Goal: Manage account settings

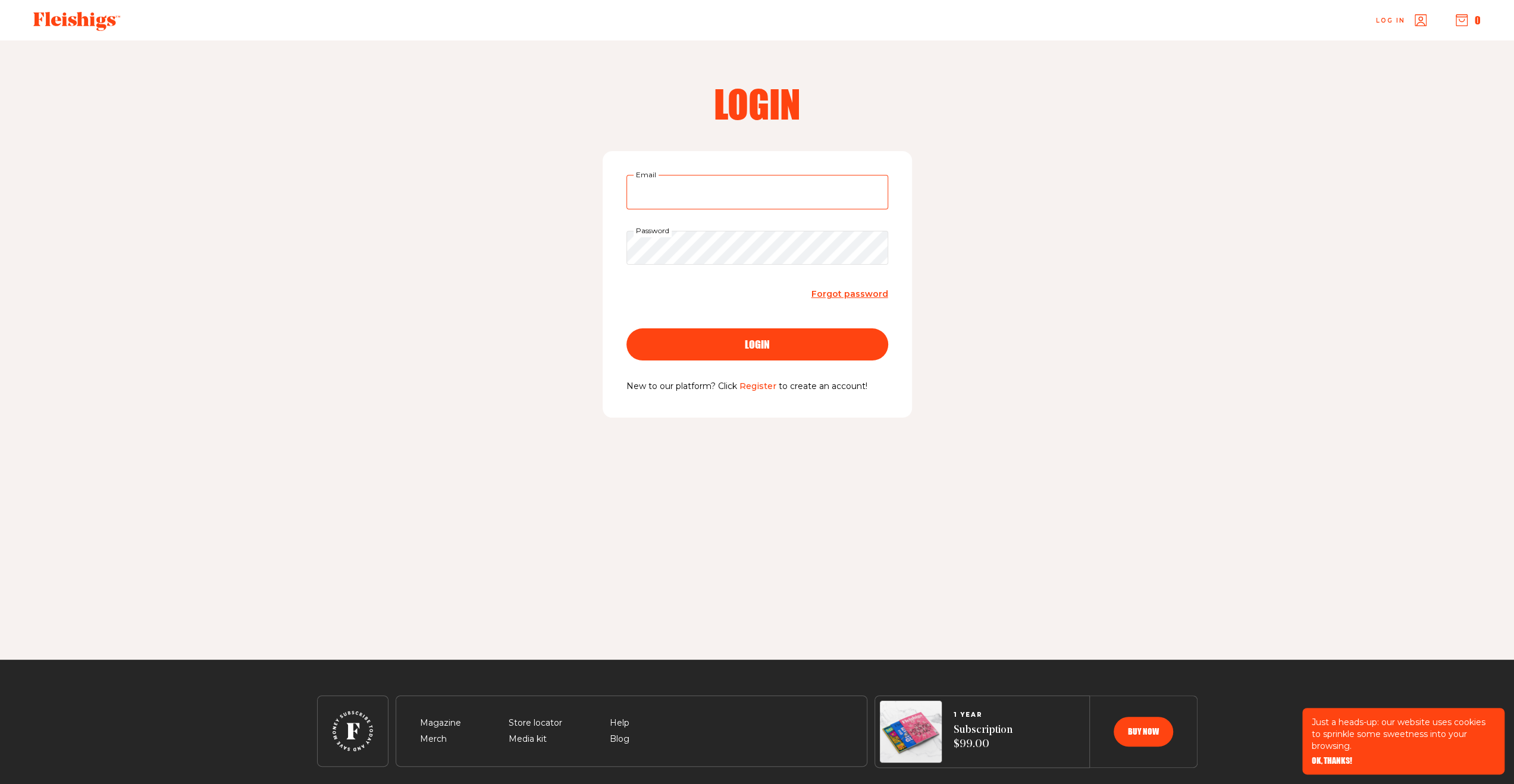
click at [659, 196] on input "Email" at bounding box center [757, 192] width 262 height 34
type input "[EMAIL_ADDRESS][DOMAIN_NAME]"
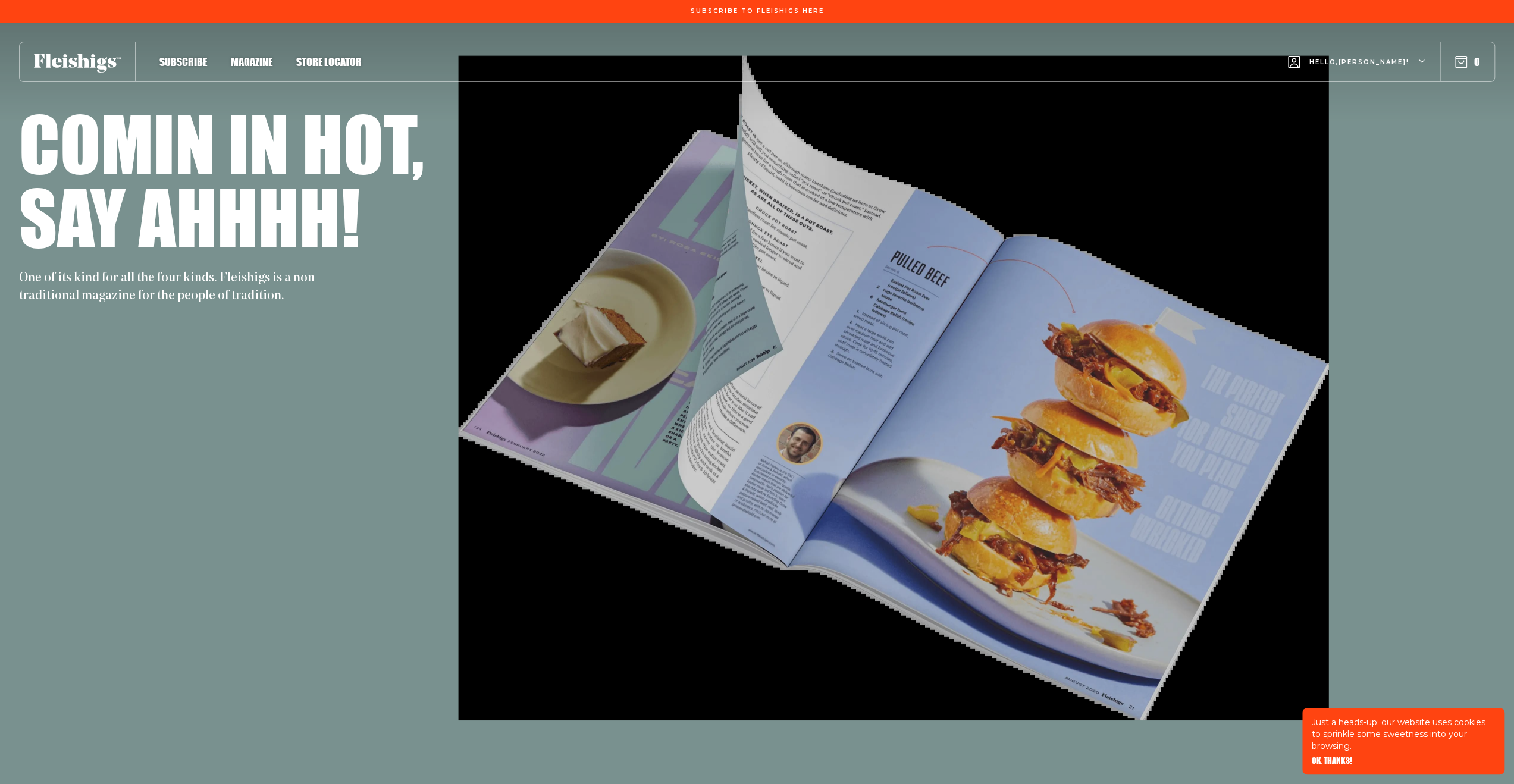
click at [1381, 64] on span "Hello, Kenneth !" at bounding box center [1359, 72] width 100 height 28
click at [1352, 116] on span "My Account" at bounding box center [1338, 117] width 66 height 13
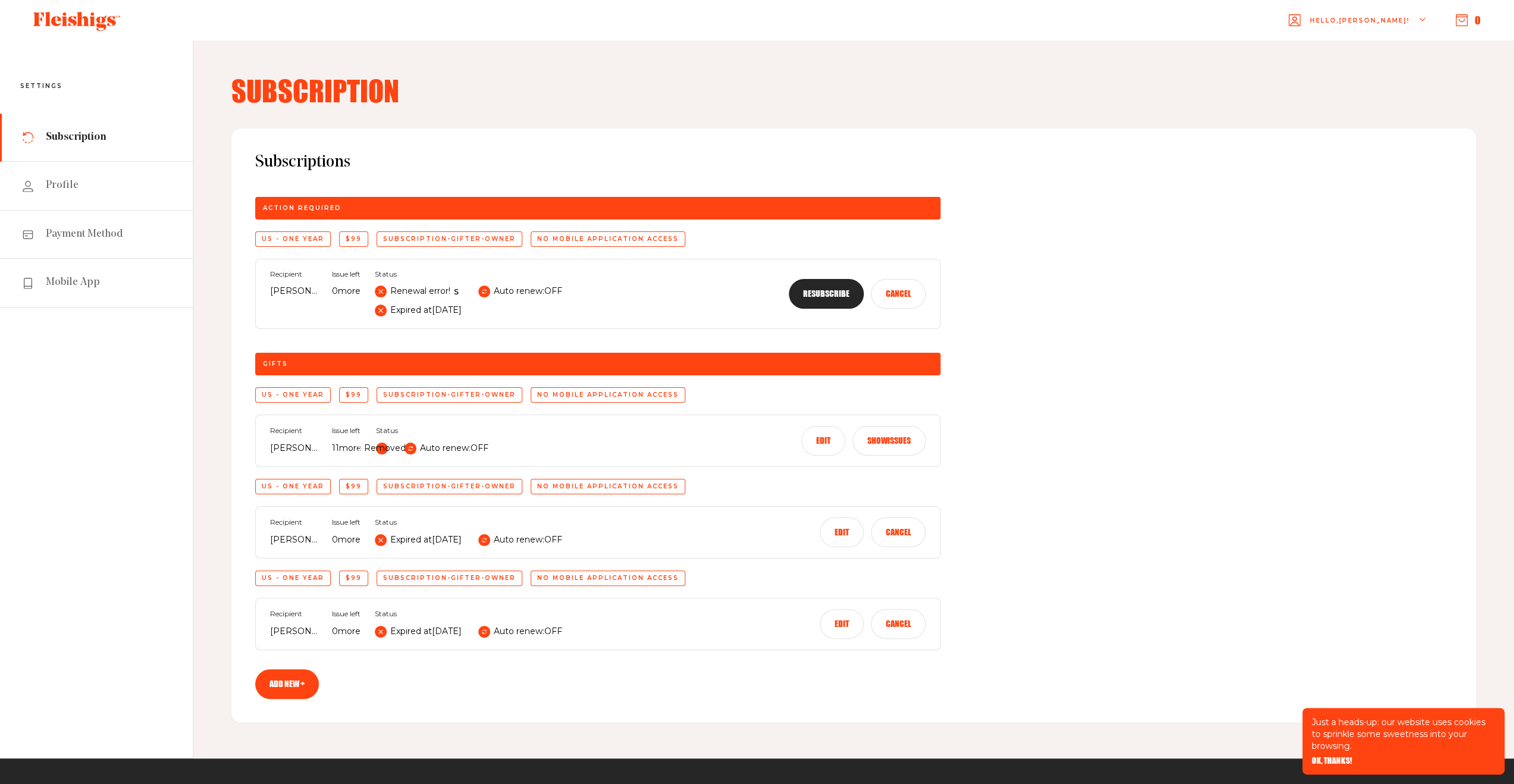
click at [877, 438] on button "Show issues" at bounding box center [888, 440] width 73 height 30
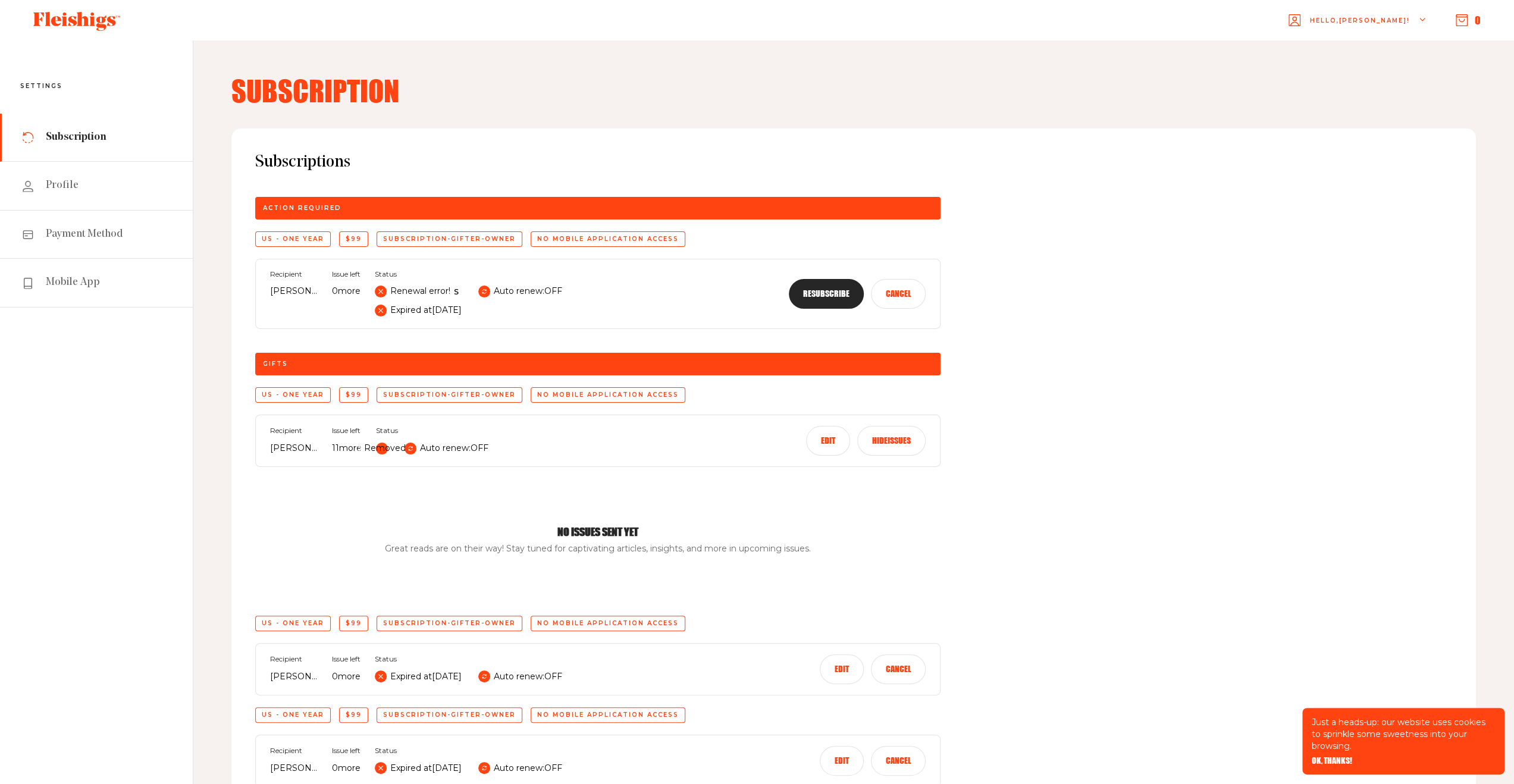
click at [827, 440] on button "Edit" at bounding box center [828, 440] width 44 height 30
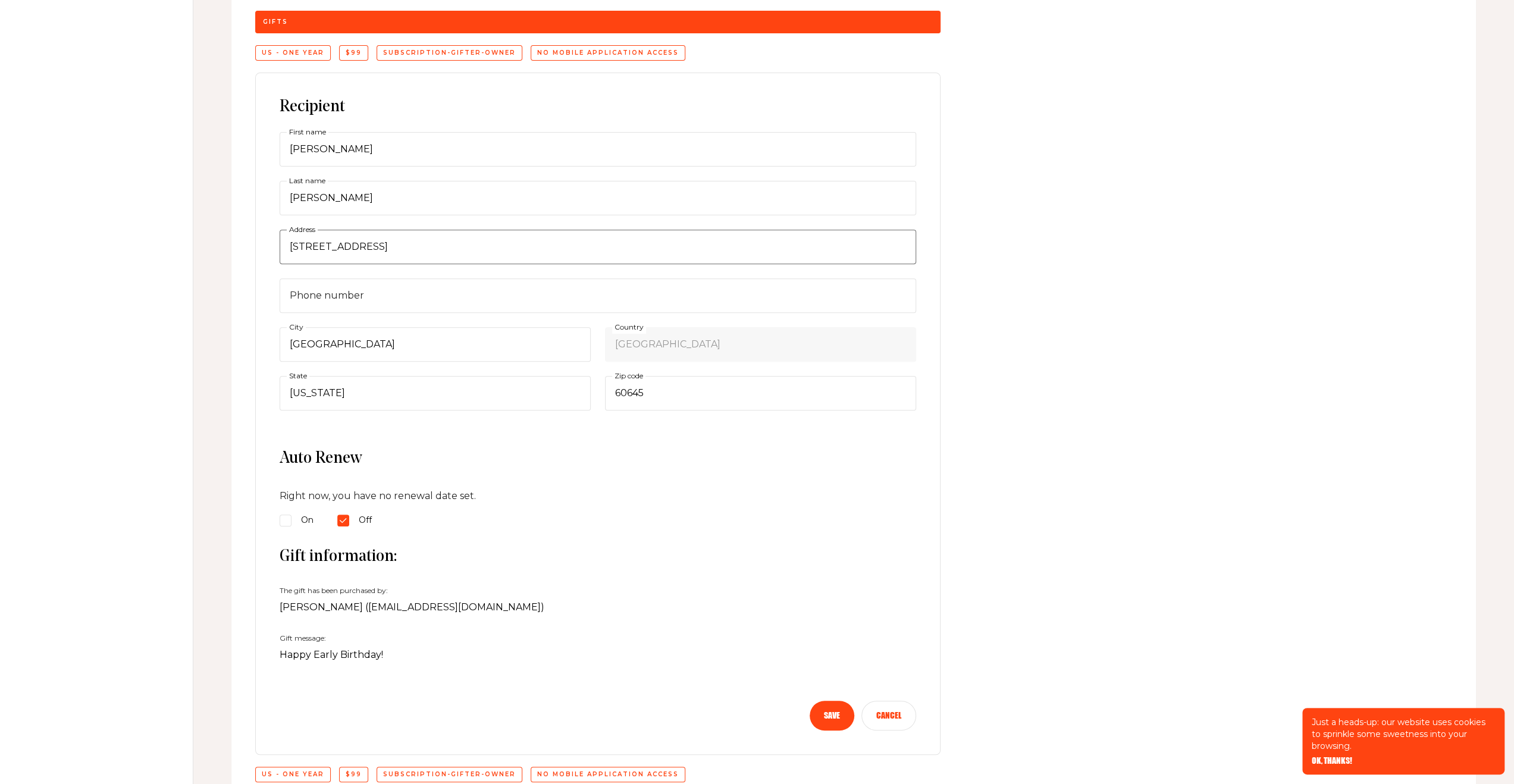
scroll to position [357, 0]
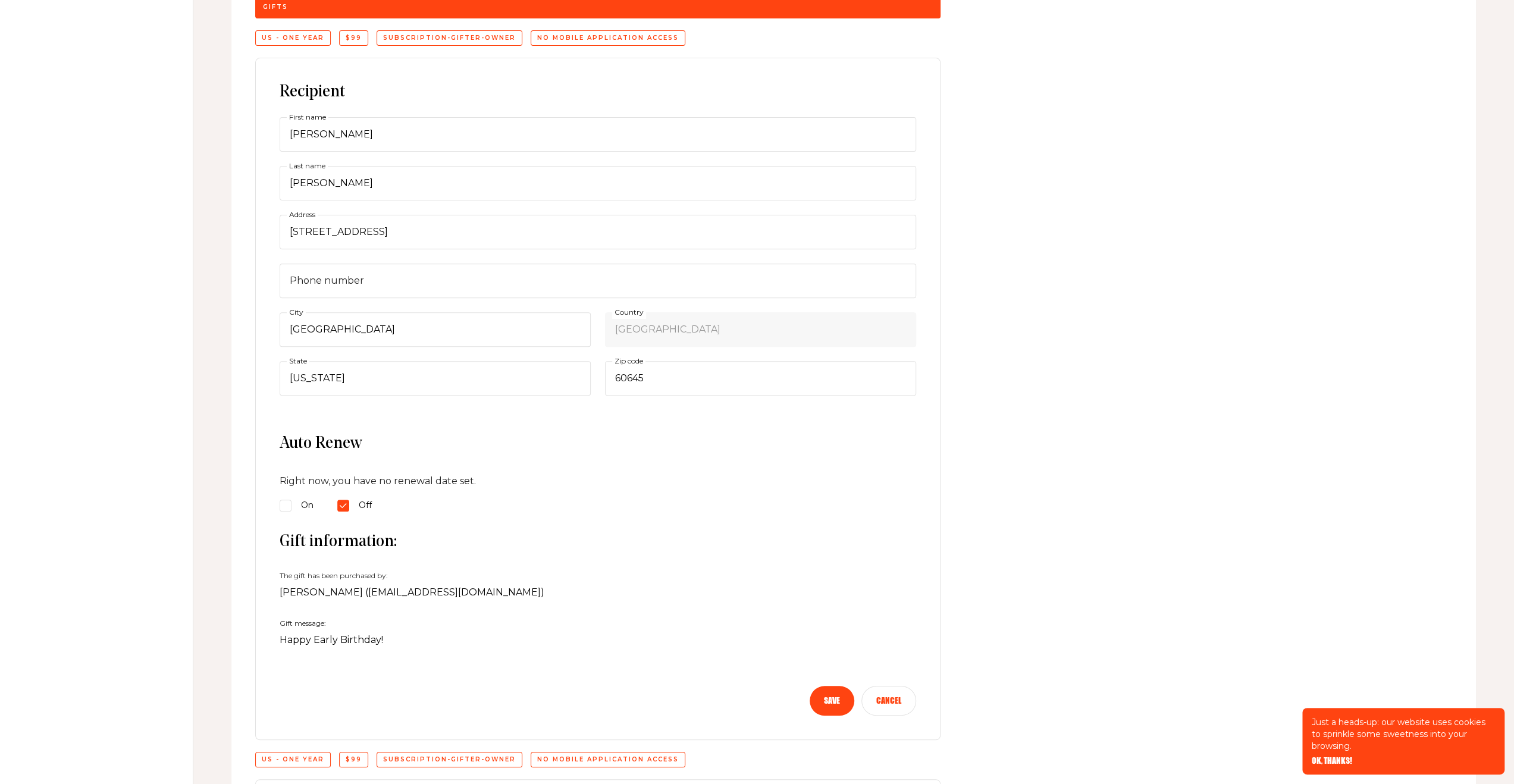
click at [897, 697] on button "Cancel" at bounding box center [888, 701] width 55 height 30
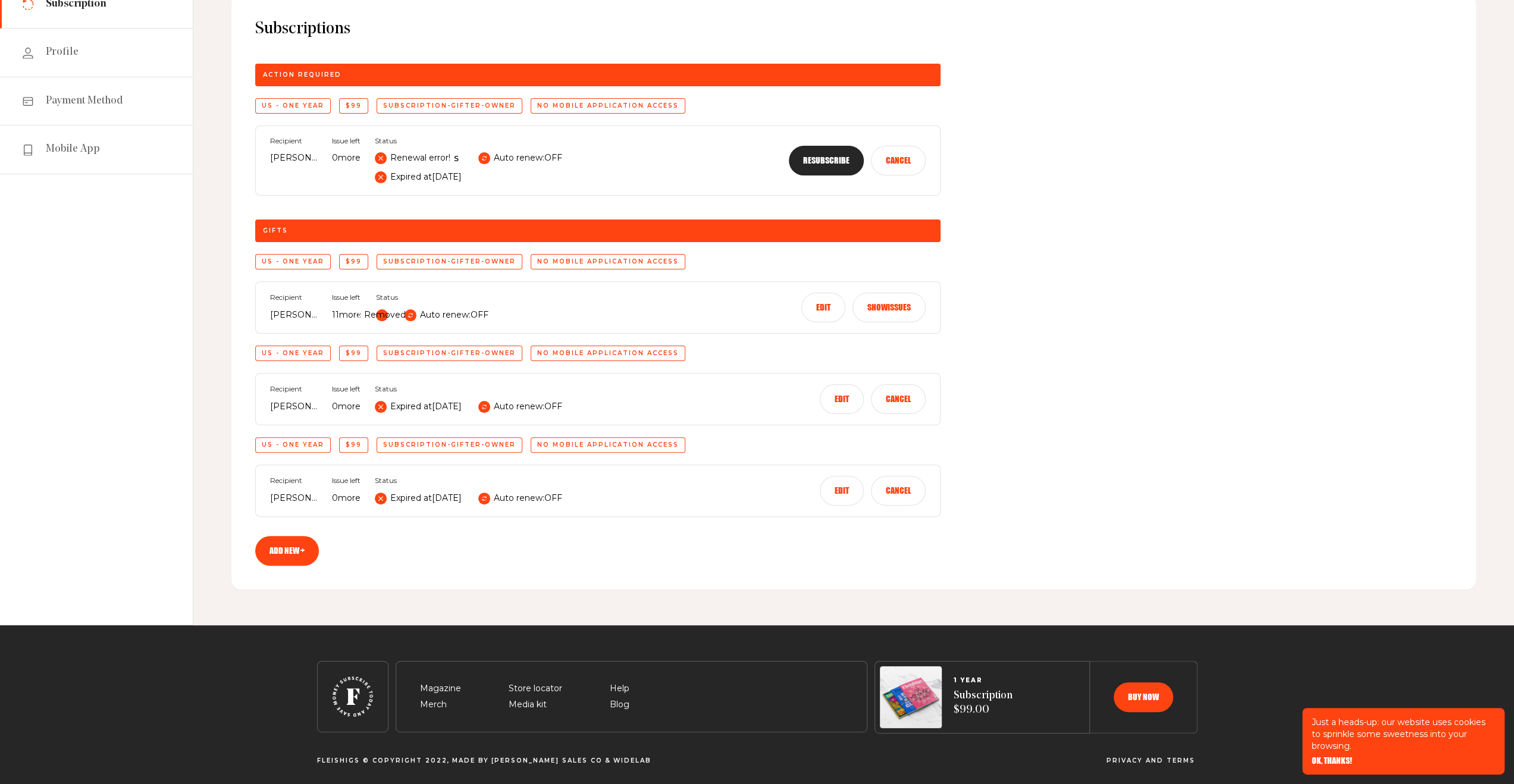
click at [827, 306] on button "Edit" at bounding box center [823, 307] width 44 height 30
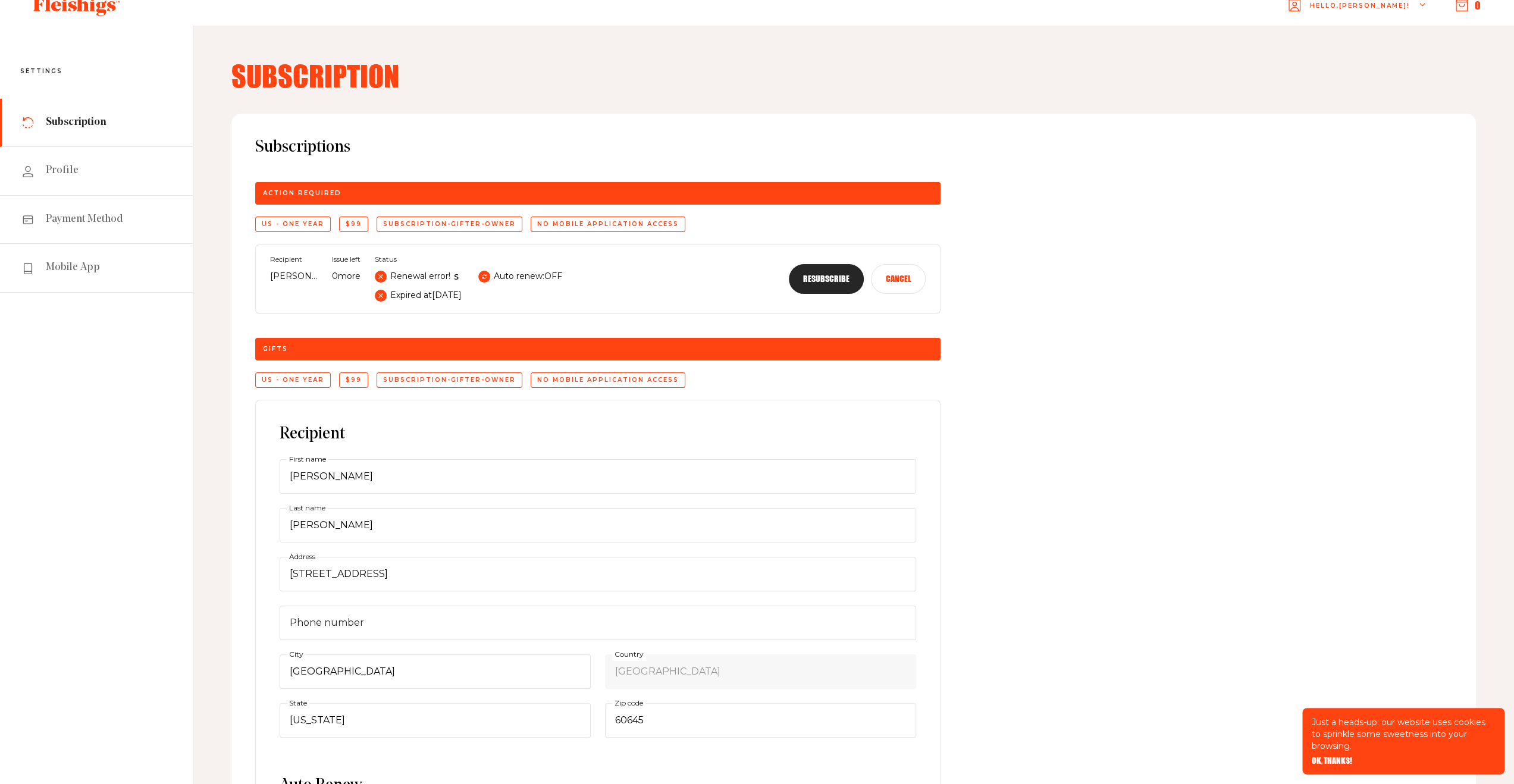
scroll to position [0, 0]
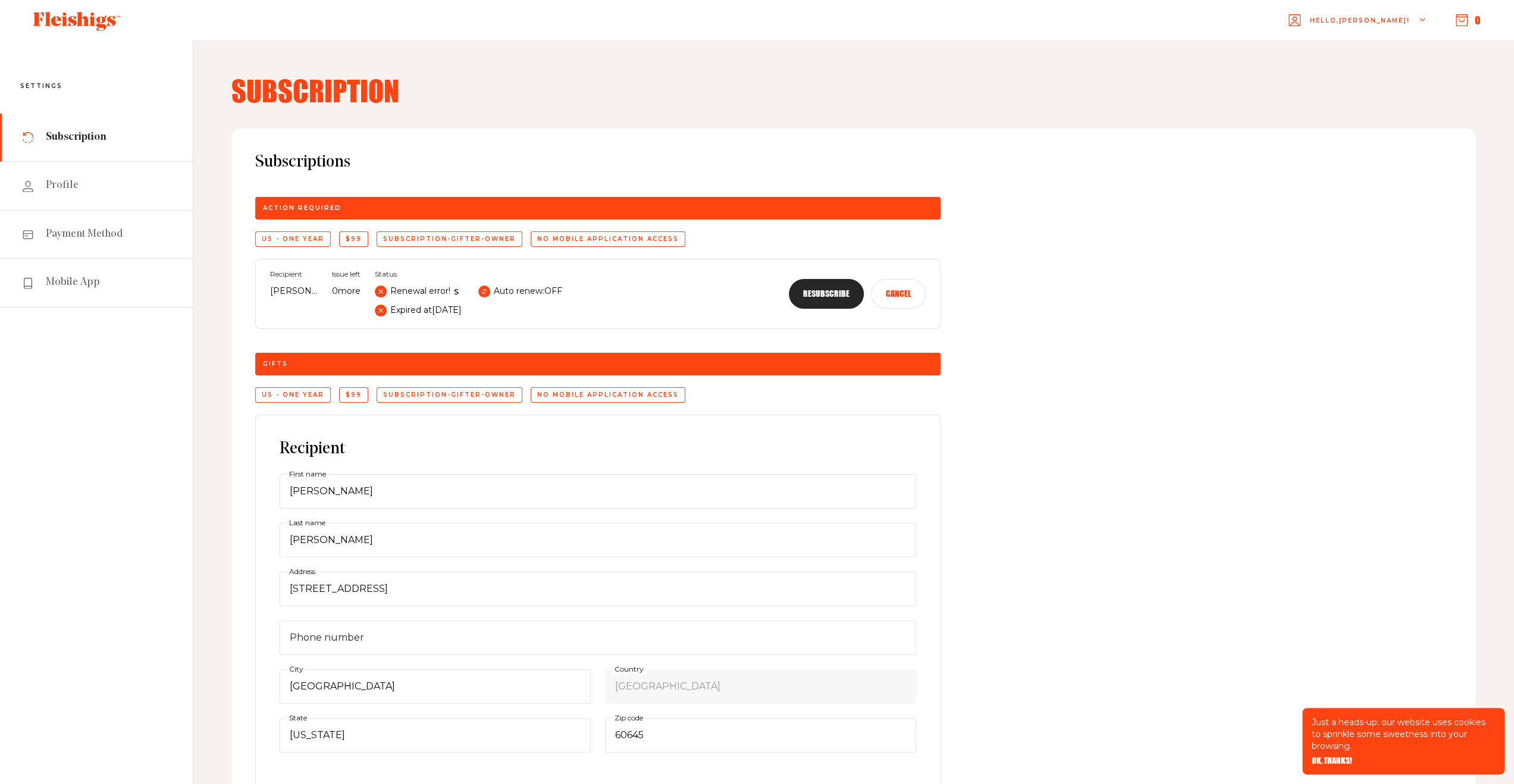
click at [315, 95] on h4 "Subscription" at bounding box center [853, 90] width 1244 height 29
click at [97, 22] on icon at bounding box center [76, 22] width 87 height 19
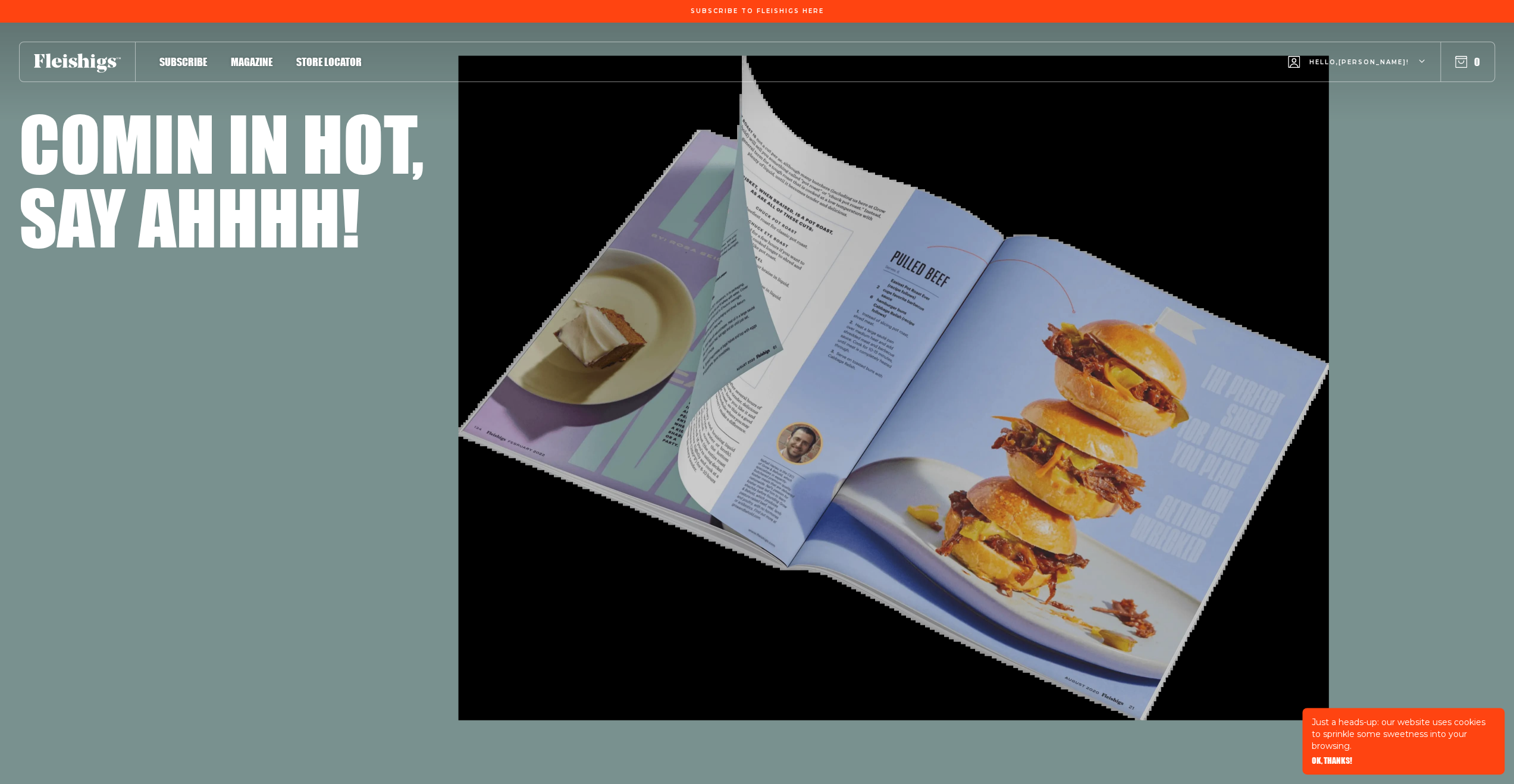
click at [1407, 58] on span "Hello, Kenneth !" at bounding box center [1359, 72] width 100 height 28
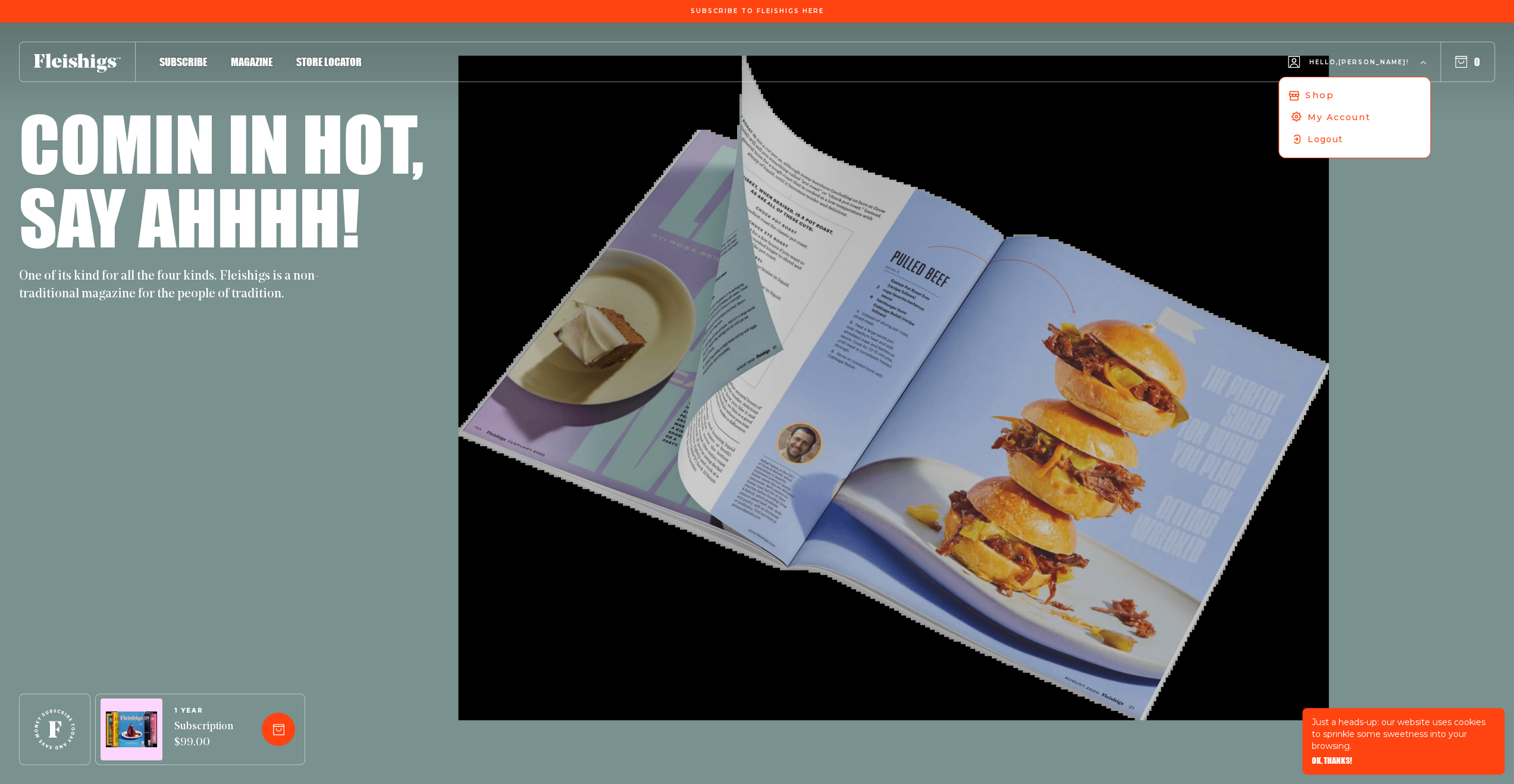
click at [1334, 95] on span "Shop" at bounding box center [1319, 95] width 29 height 13
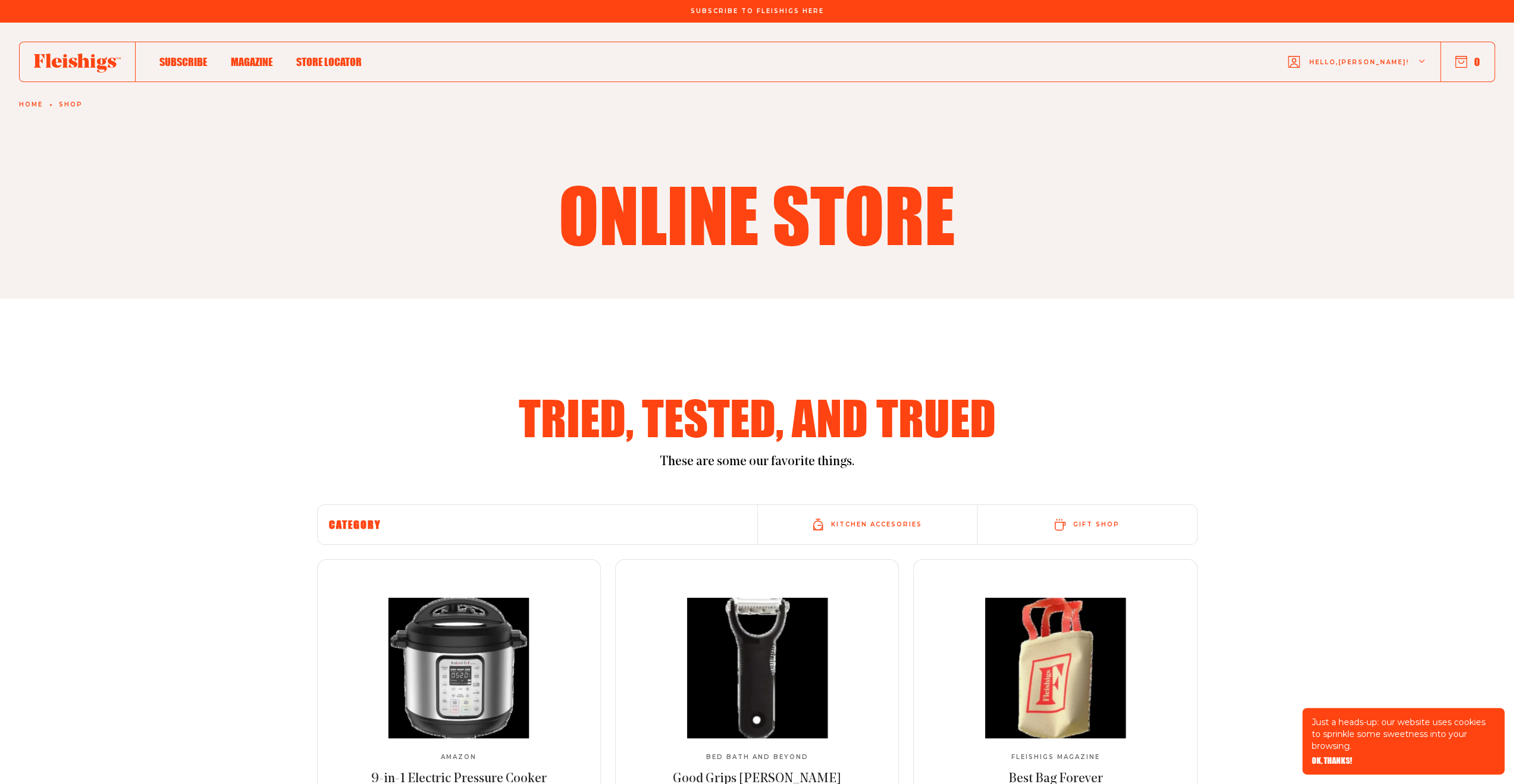
click at [260, 56] on span "Magazine" at bounding box center [251, 49] width 41 height 13
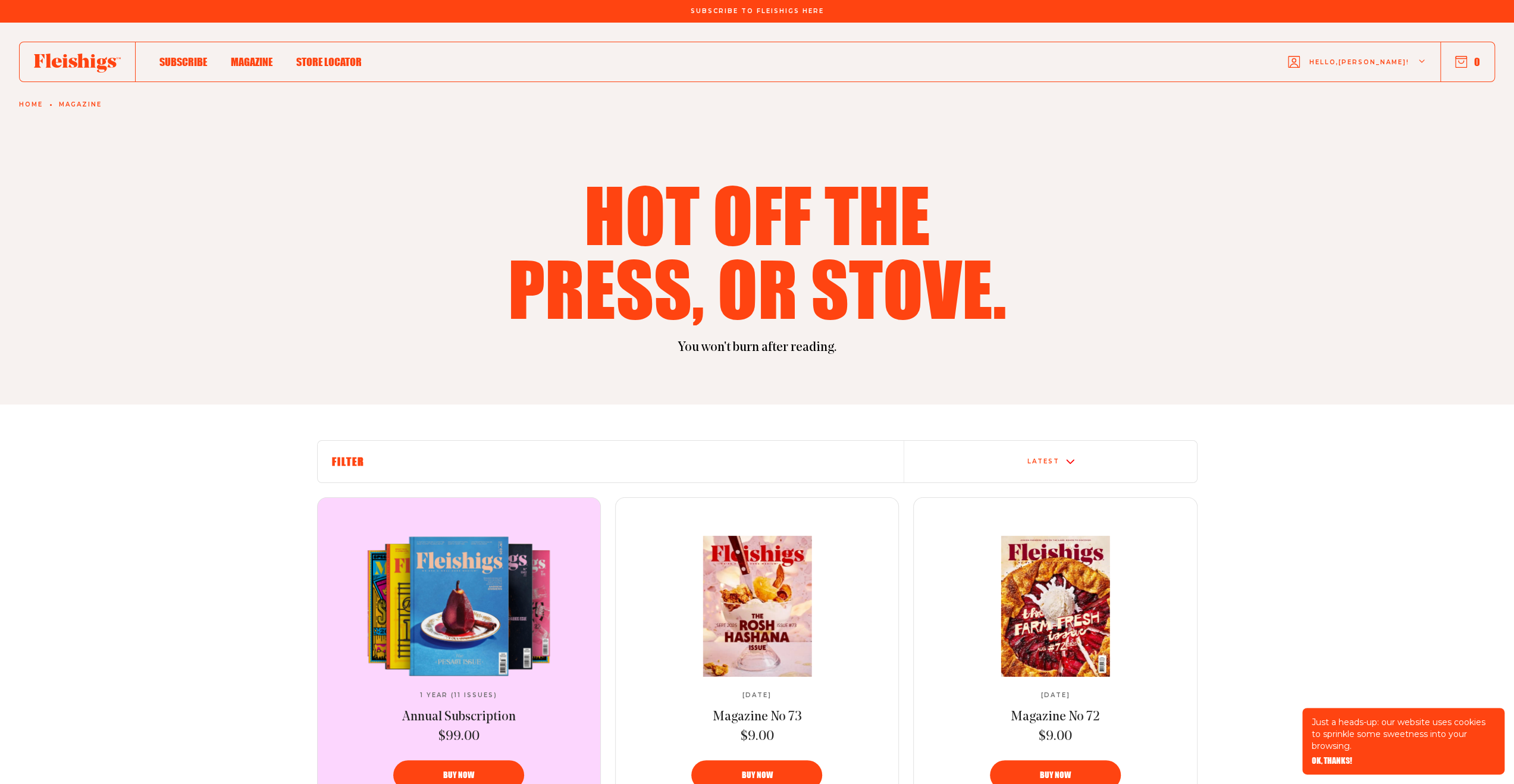
click at [1404, 58] on span "Hello, Kenneth !" at bounding box center [1359, 72] width 100 height 28
click at [1348, 122] on span "My Account" at bounding box center [1338, 117] width 66 height 13
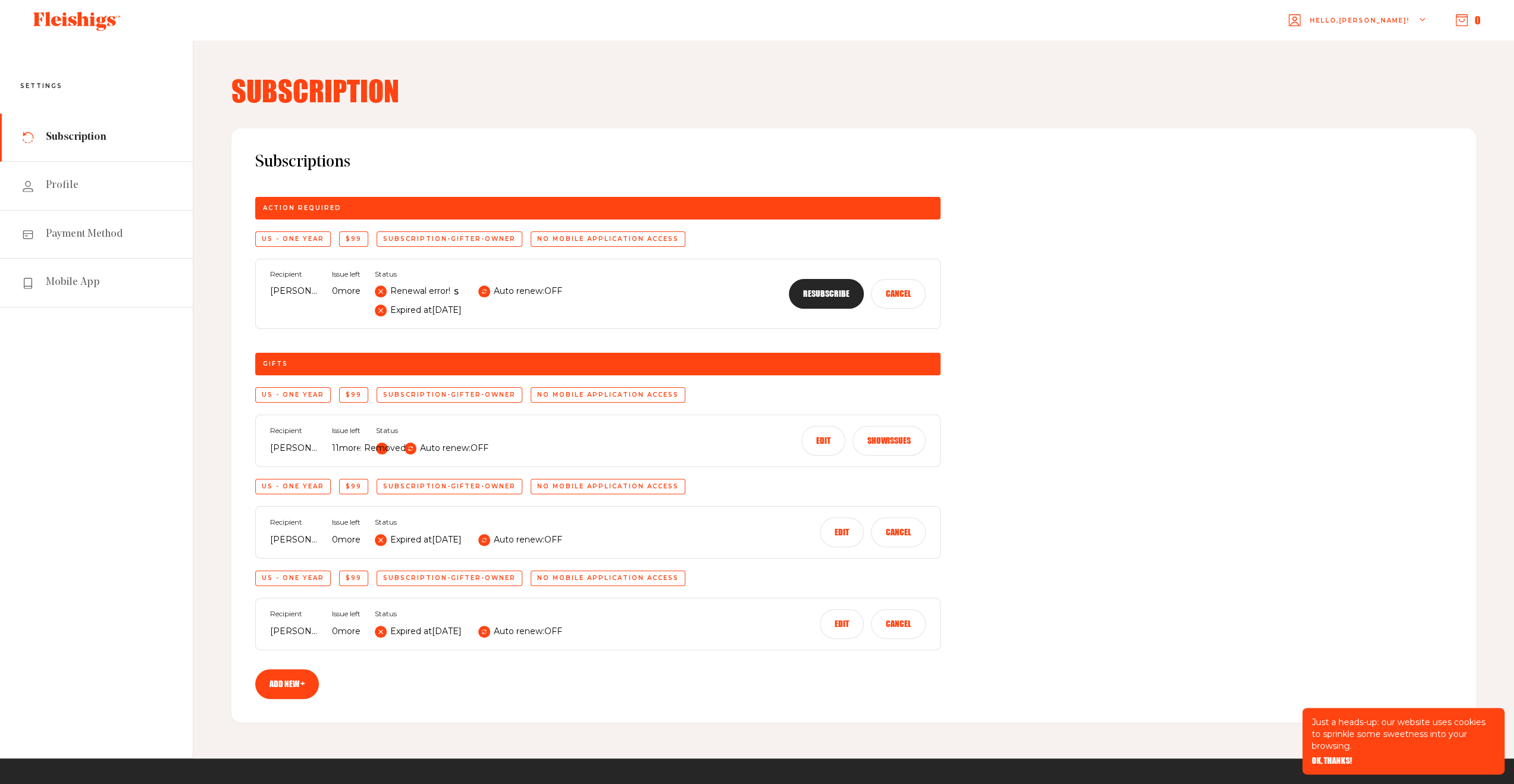
click at [826, 435] on button "Edit" at bounding box center [823, 440] width 44 height 30
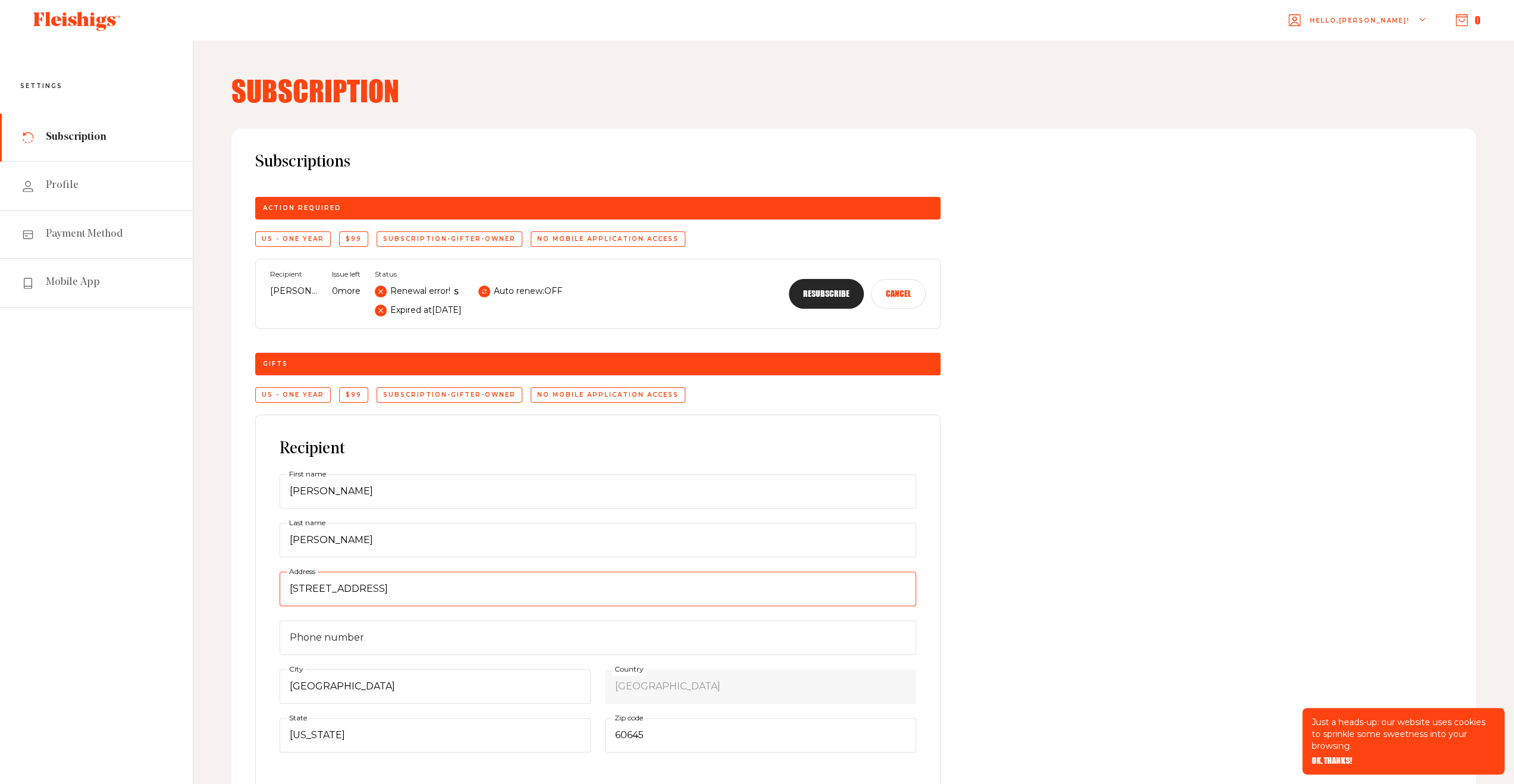
click at [408, 582] on input "[STREET_ADDRESS]" at bounding box center [598, 589] width 636 height 34
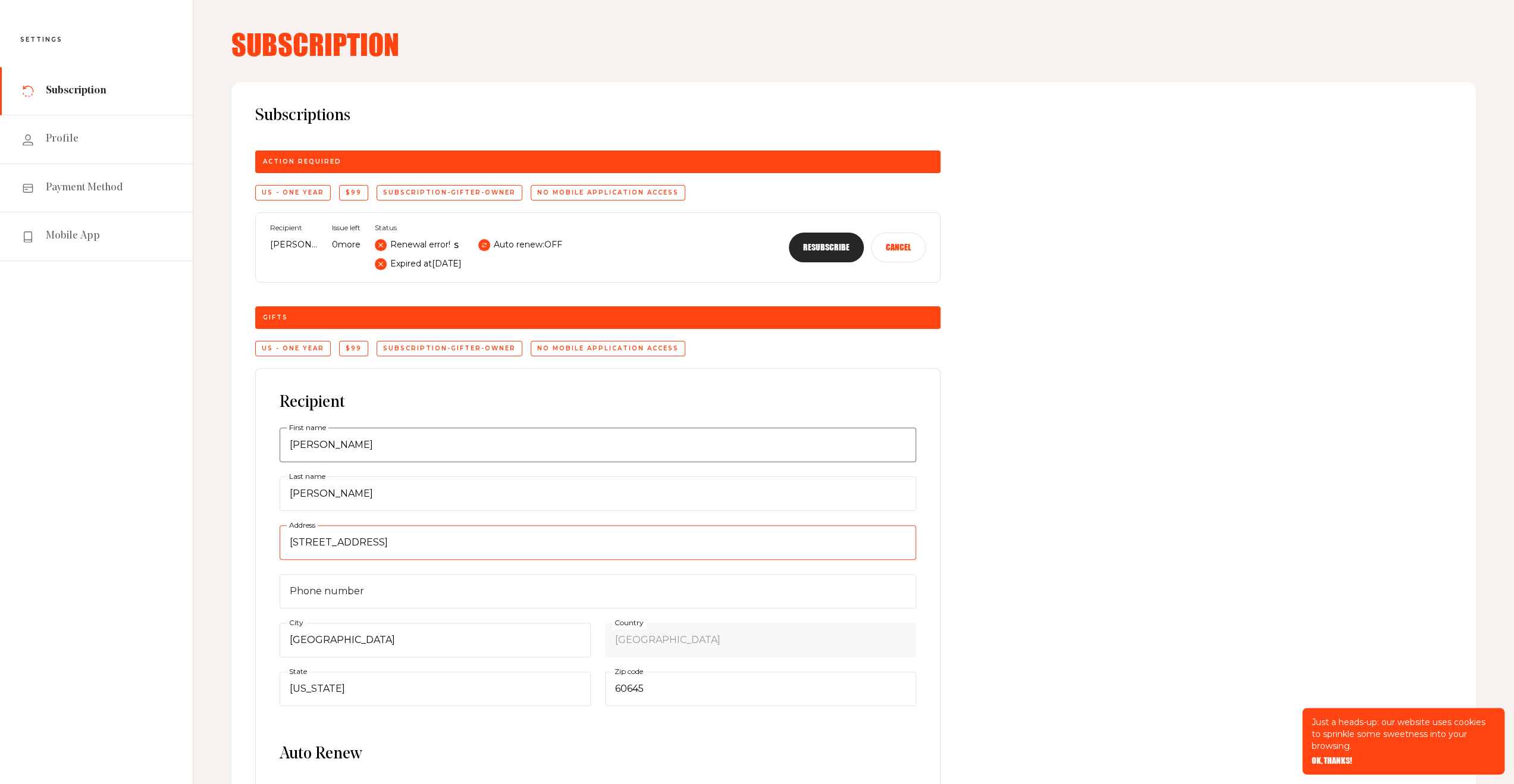
scroll to position [178, 0]
